Goal: Task Accomplishment & Management: Use online tool/utility

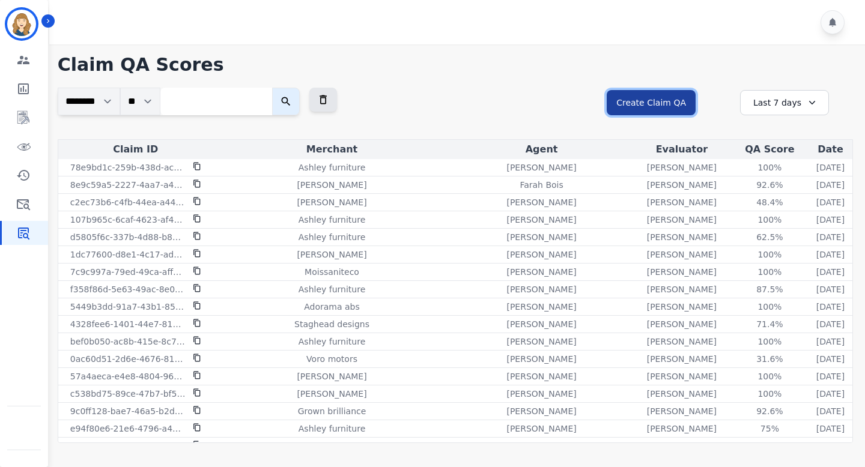
click at [653, 111] on button "Create Claim QA" at bounding box center [651, 102] width 89 height 25
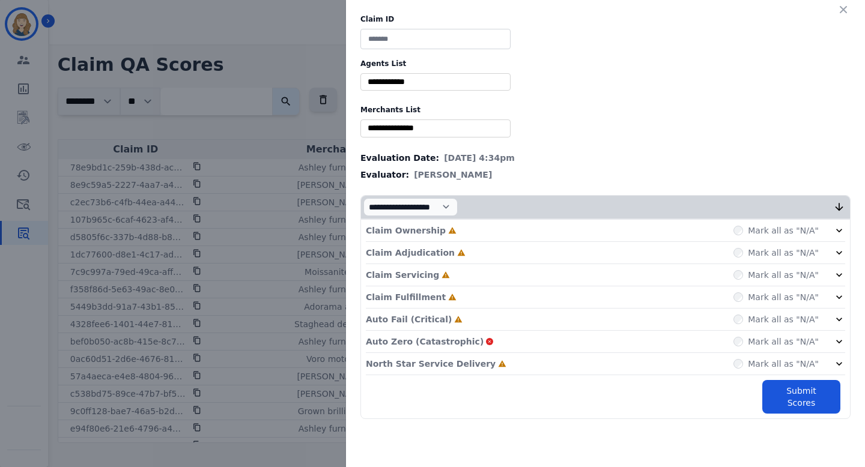
click at [270, 147] on div "**********" at bounding box center [432, 233] width 865 height 467
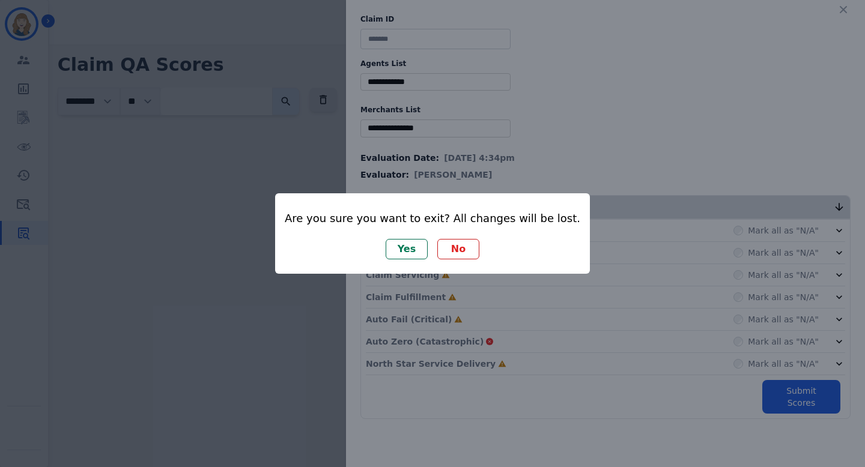
click at [416, 246] on button "Yes" at bounding box center [407, 249] width 42 height 20
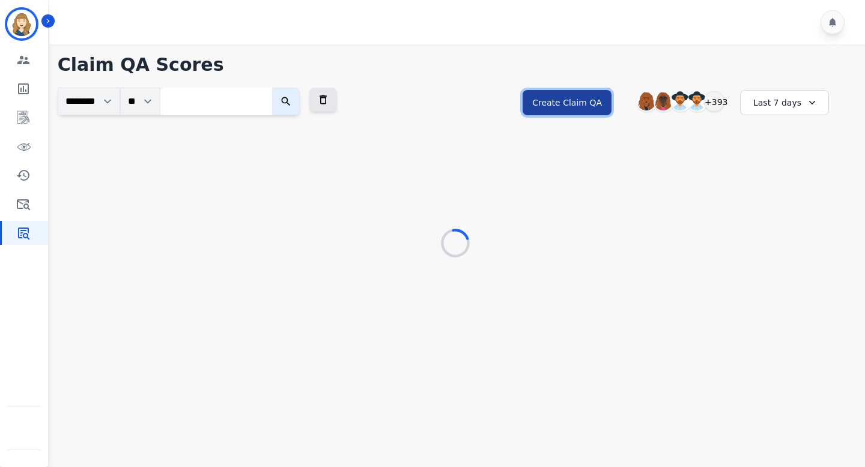
click at [595, 103] on button "Create Claim QA" at bounding box center [567, 102] width 89 height 25
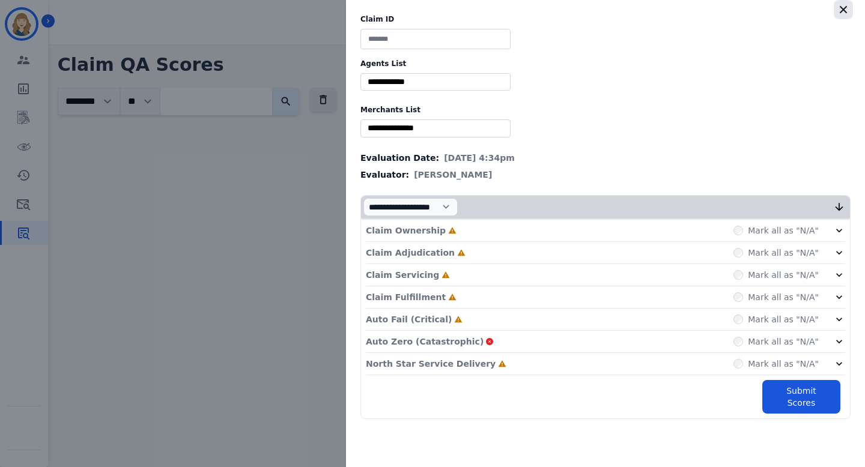
click at [842, 10] on icon "button" at bounding box center [843, 9] width 7 height 7
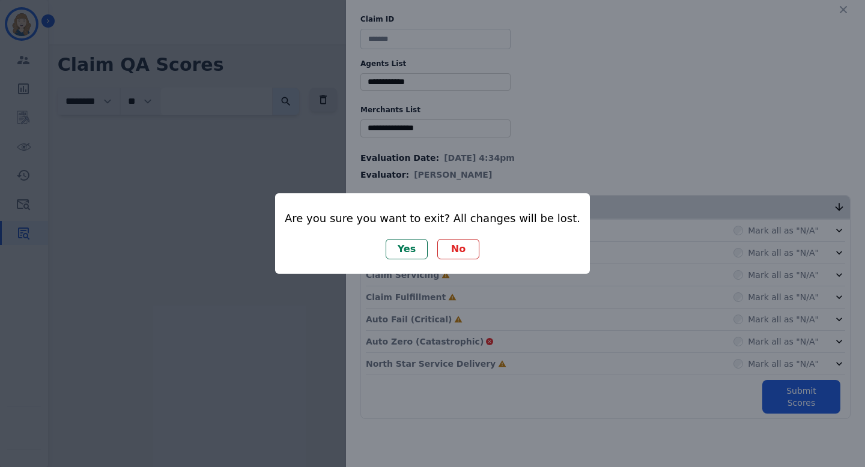
click at [468, 243] on button "No" at bounding box center [458, 249] width 42 height 20
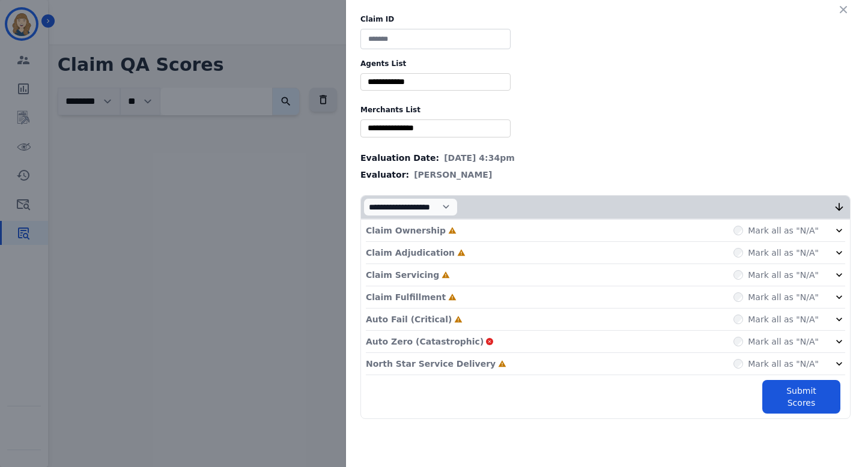
click at [309, 211] on div "Claim ID Agents List ** [PERSON_NAME] [PERSON_NAME] [PERSON_NAME] [PERSON_NAME]…" at bounding box center [432, 233] width 865 height 467
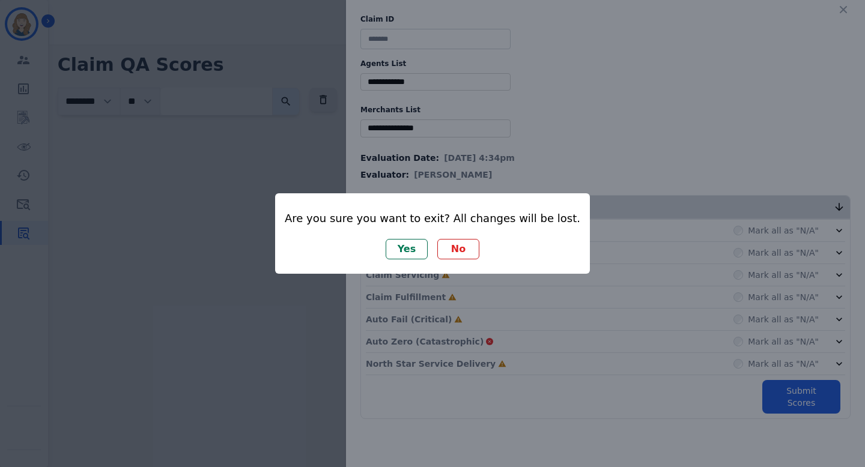
click at [413, 249] on button "Yes" at bounding box center [407, 249] width 42 height 20
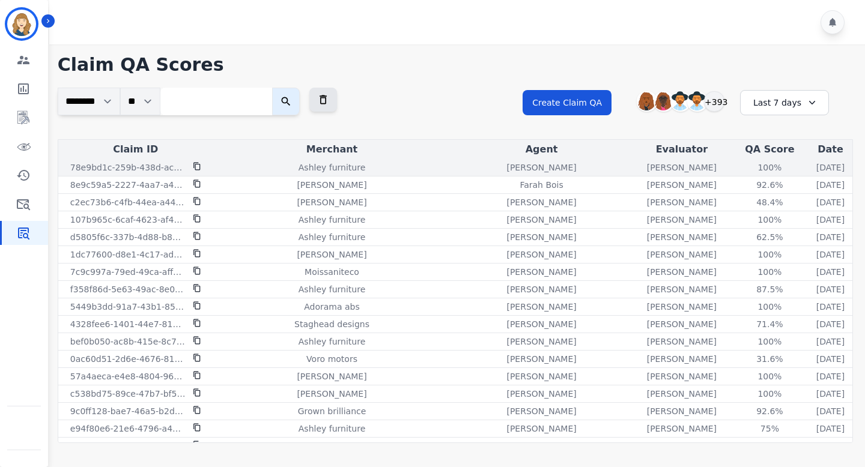
click at [196, 166] on icon at bounding box center [197, 166] width 8 height 8
click at [742, 167] on div "100%" at bounding box center [769, 168] width 54 height 12
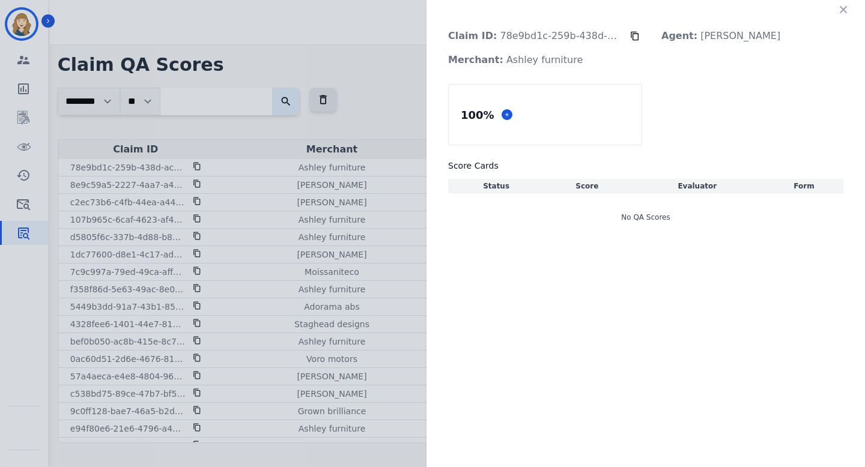
click at [417, 181] on div "Claim ID: 78e9bd1c-259b-438d-ac8d-e998966eceac Agent: Deambrana [PERSON_NAME] M…" at bounding box center [432, 233] width 865 height 467
click at [848, 14] on icon "button" at bounding box center [843, 10] width 12 height 12
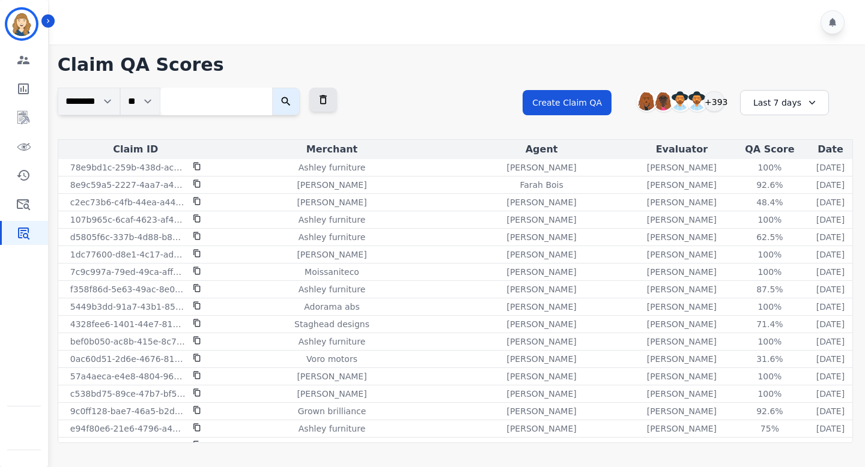
click at [779, 104] on div "Last 7 days" at bounding box center [784, 102] width 89 height 25
click at [771, 189] on li "Last 14 days" at bounding box center [792, 190] width 60 height 12
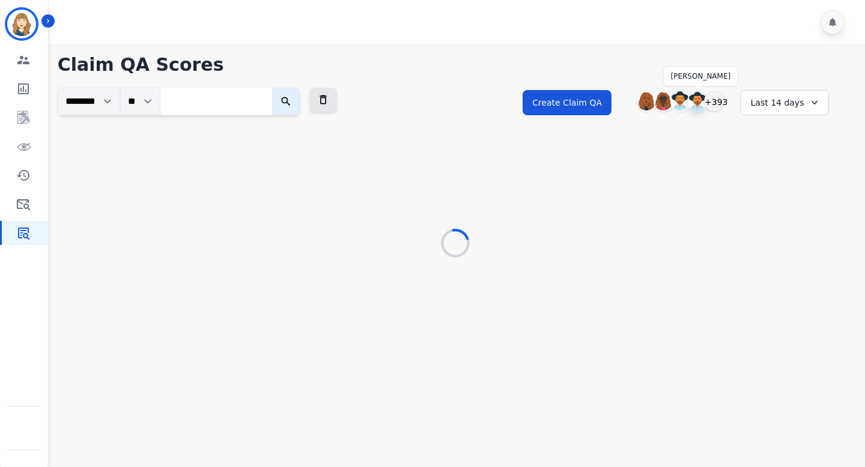
click at [697, 103] on img at bounding box center [697, 101] width 19 height 19
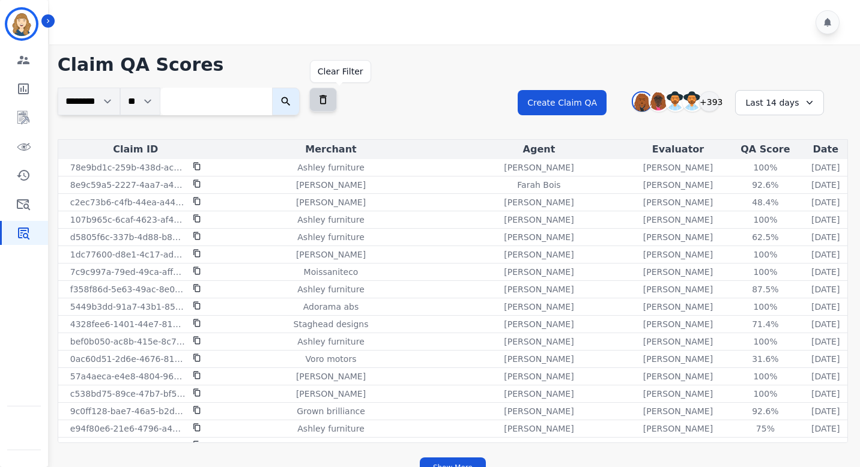
click at [329, 94] on icon at bounding box center [323, 100] width 12 height 12
